Goal: Navigation & Orientation: Find specific page/section

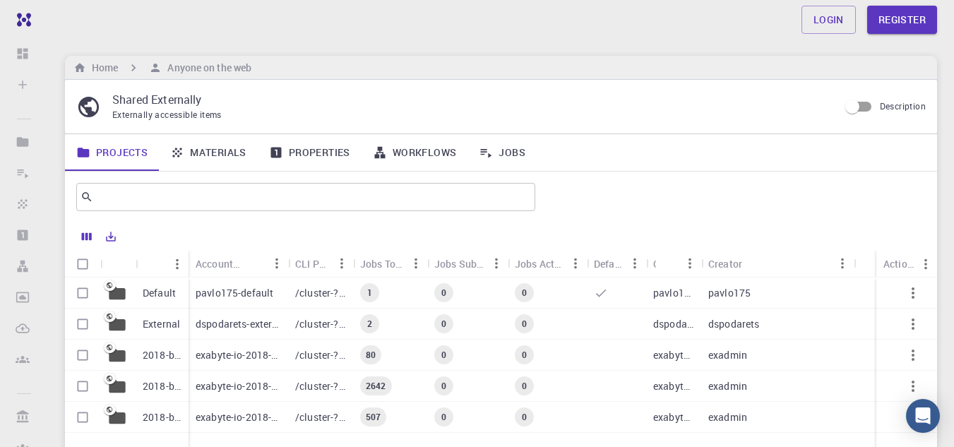
click at [214, 158] on link "Materials" at bounding box center [208, 152] width 99 height 37
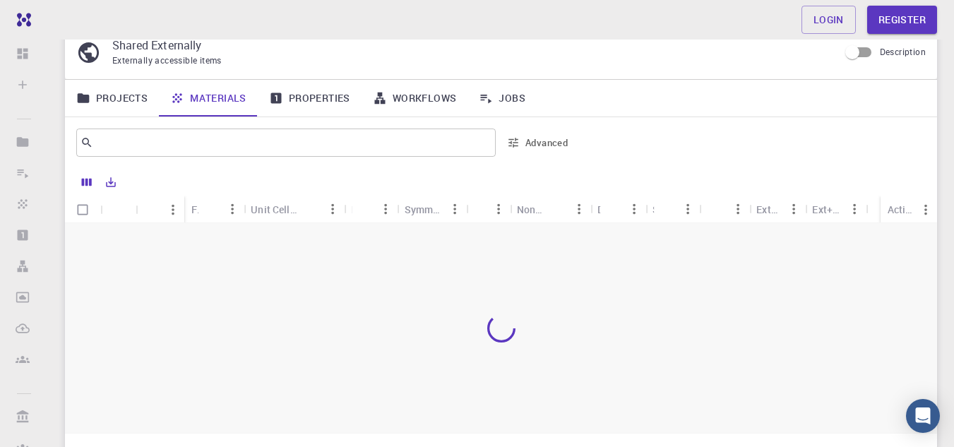
scroll to position [71, 0]
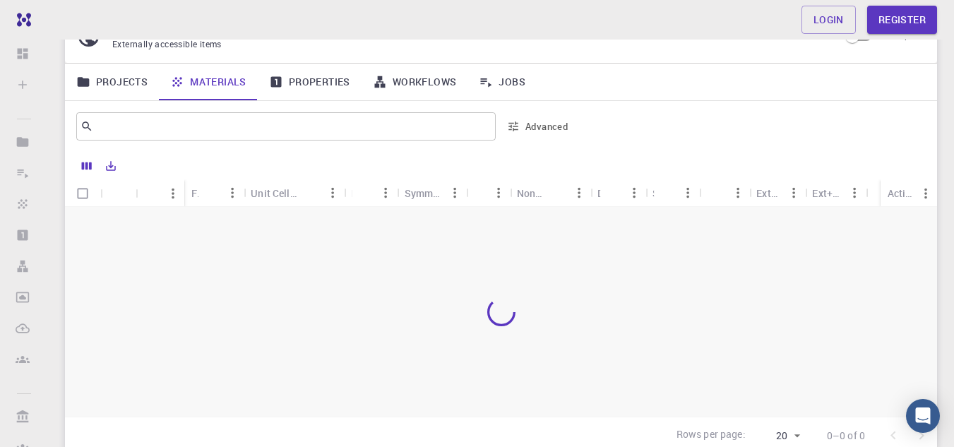
click at [123, 73] on link "Projects" at bounding box center [112, 82] width 94 height 37
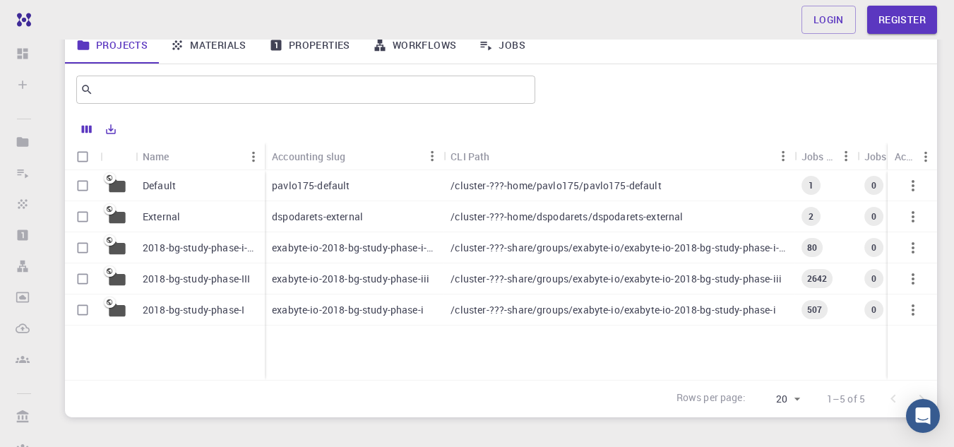
scroll to position [141, 0]
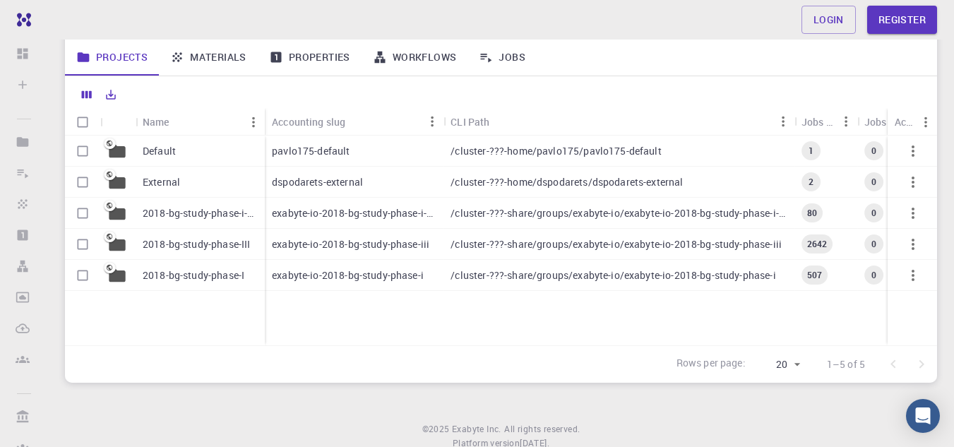
click at [119, 152] on icon at bounding box center [117, 150] width 16 height 13
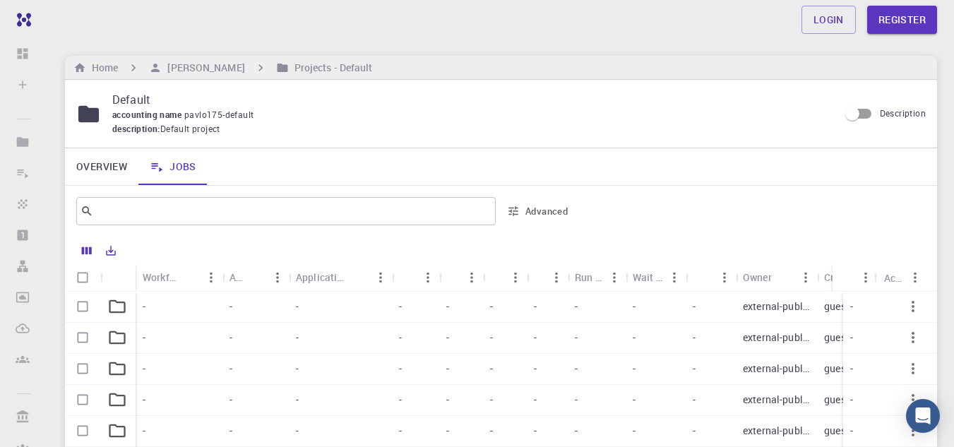
scroll to position [141, 0]
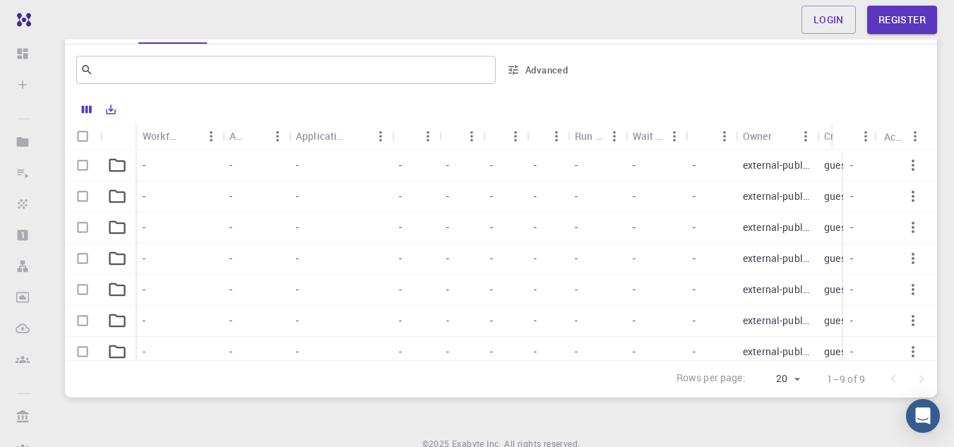
click at [126, 163] on icon at bounding box center [117, 165] width 20 height 20
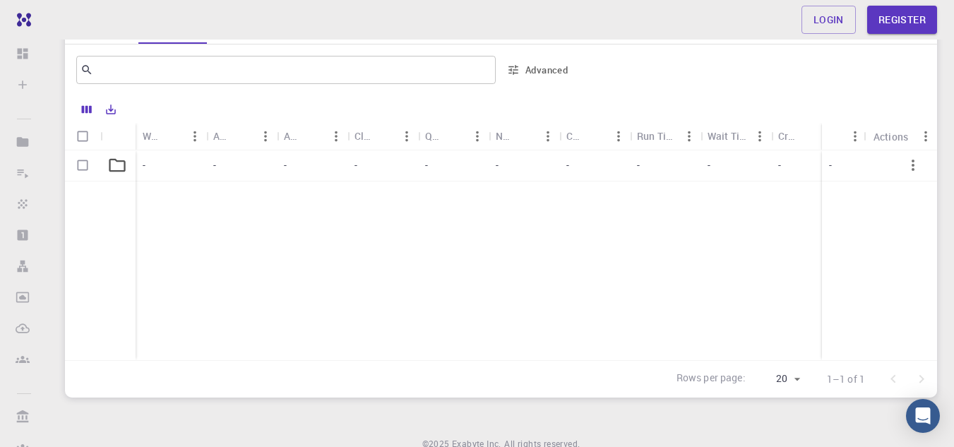
drag, startPoint x: 359, startPoint y: 145, endPoint x: 264, endPoint y: 148, distance: 94.7
click at [358, 145] on div "Cluster" at bounding box center [364, 136] width 18 height 28
click at [119, 156] on icon at bounding box center [117, 165] width 20 height 20
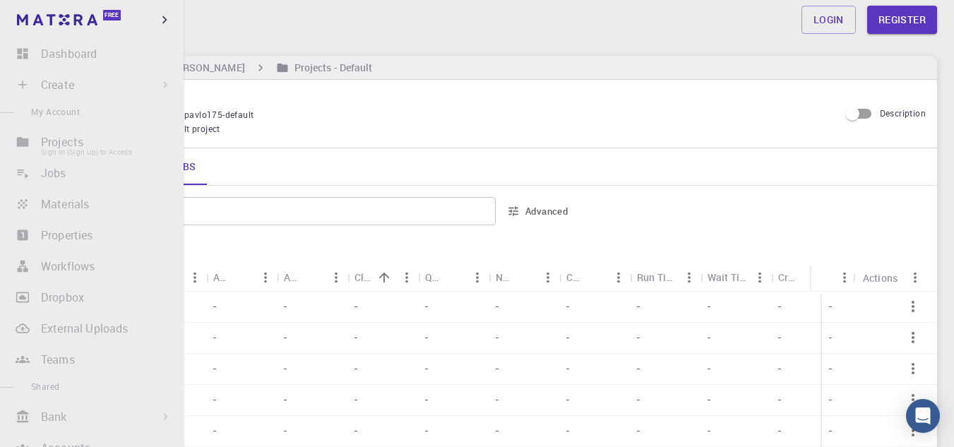
click at [81, 150] on li "Projects Sign In (Sign Up) to Access" at bounding box center [92, 142] width 184 height 28
